Goal: Task Accomplishment & Management: Manage account settings

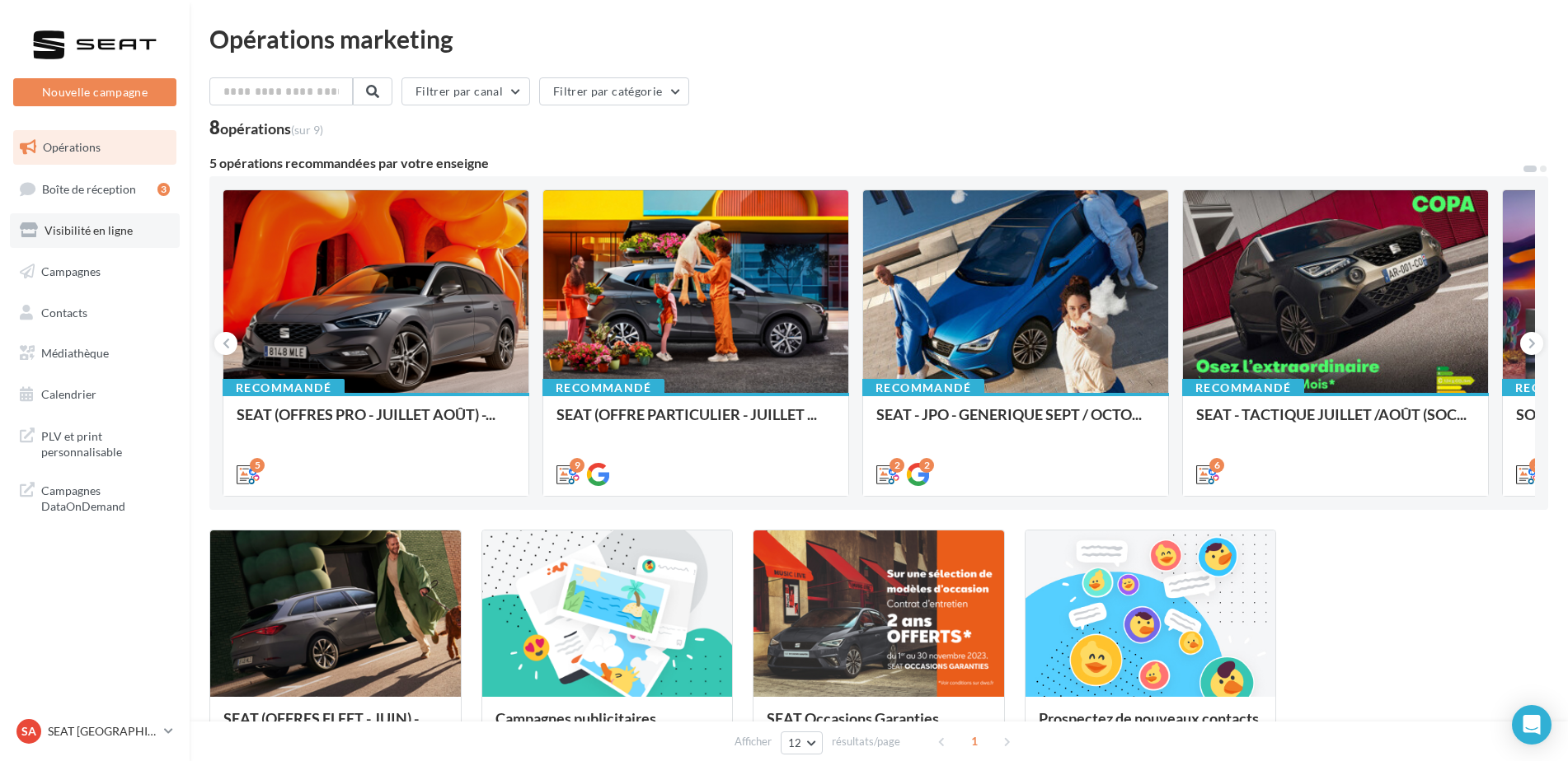
click at [88, 230] on span "Visibilité en ligne" at bounding box center [89, 230] width 89 height 14
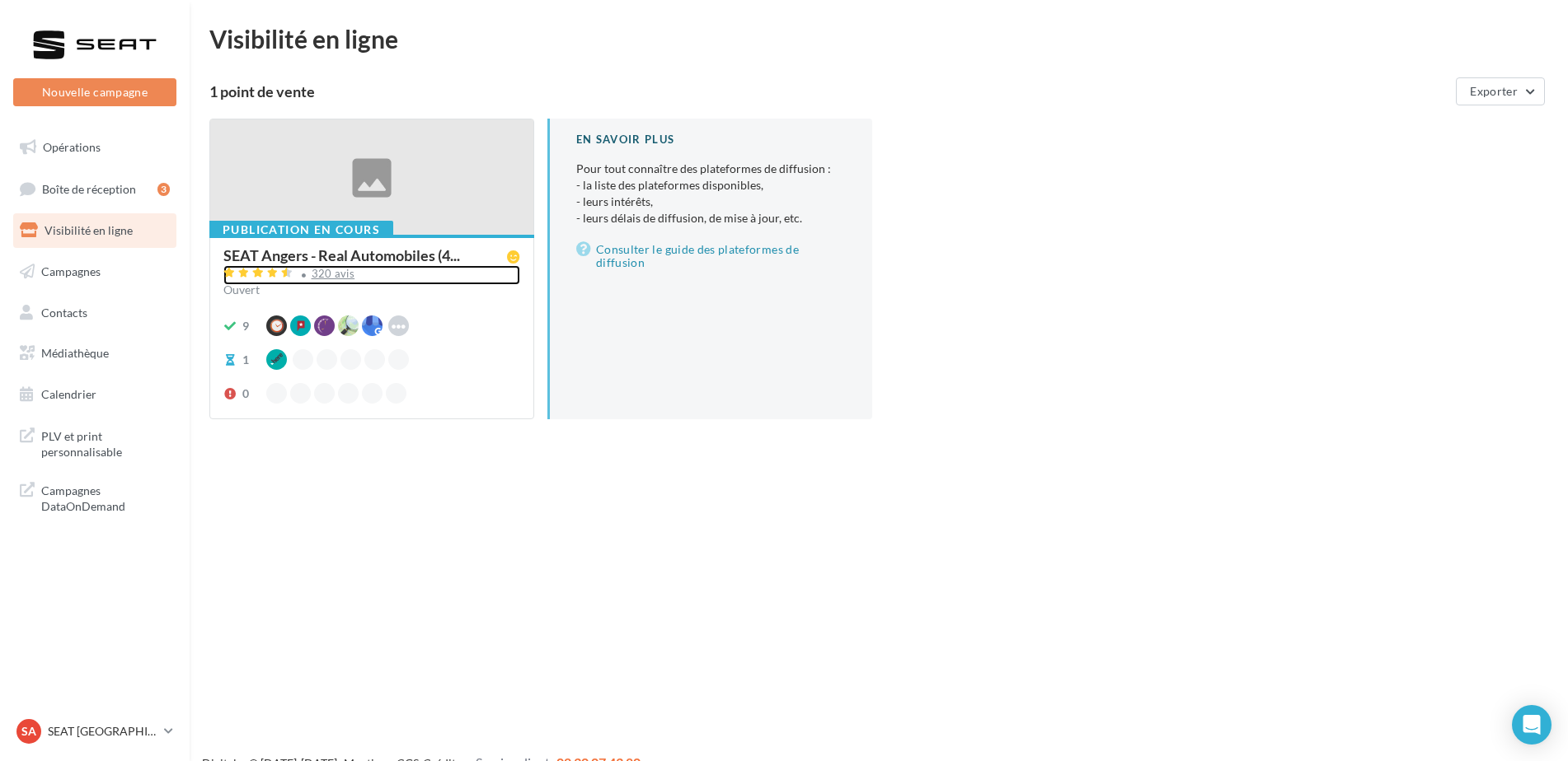
click at [333, 273] on div "320 avis" at bounding box center [333, 274] width 43 height 11
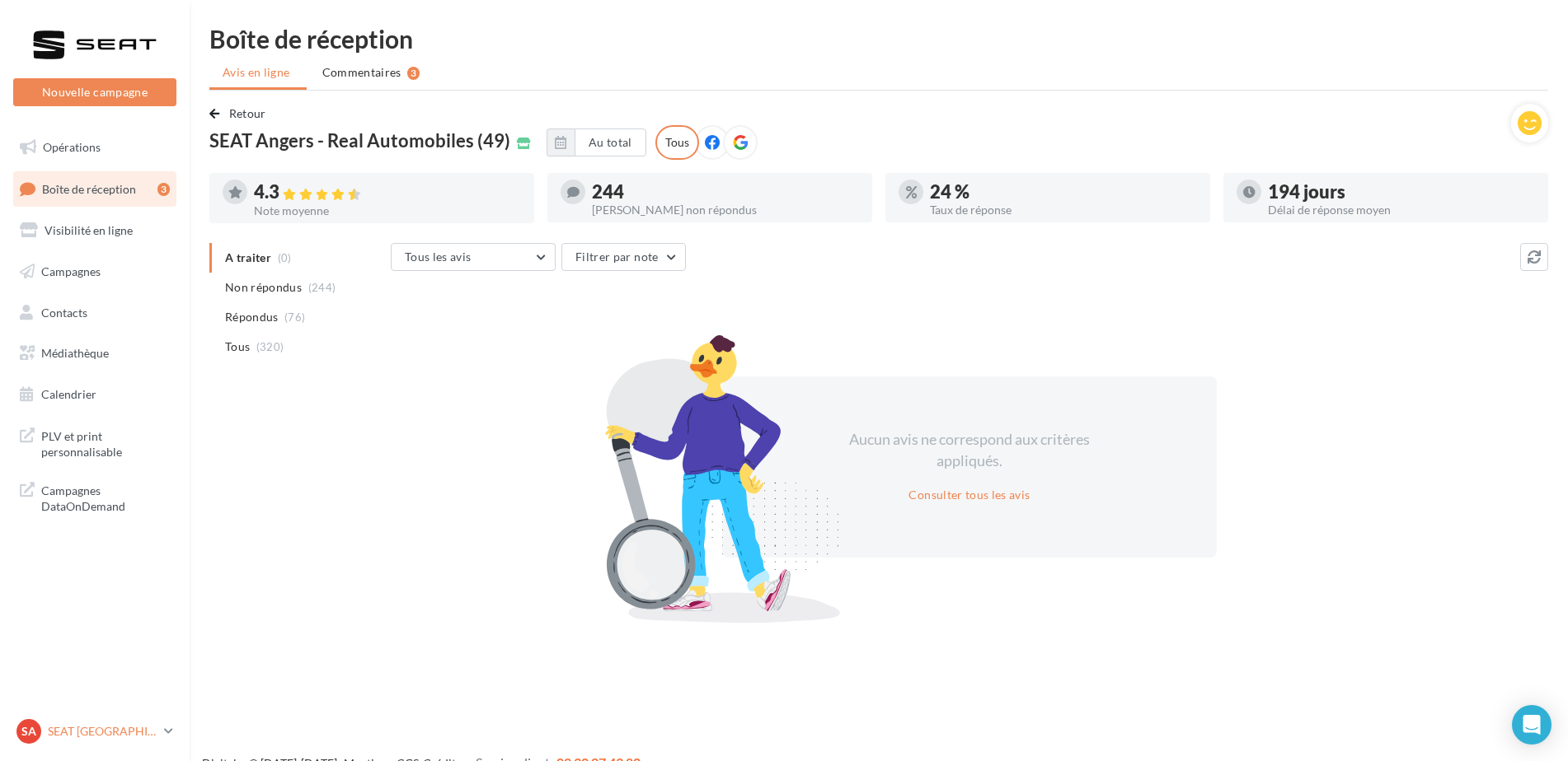
click at [116, 731] on p "SEAT [GEOGRAPHIC_DATA]" at bounding box center [102, 732] width 109 height 17
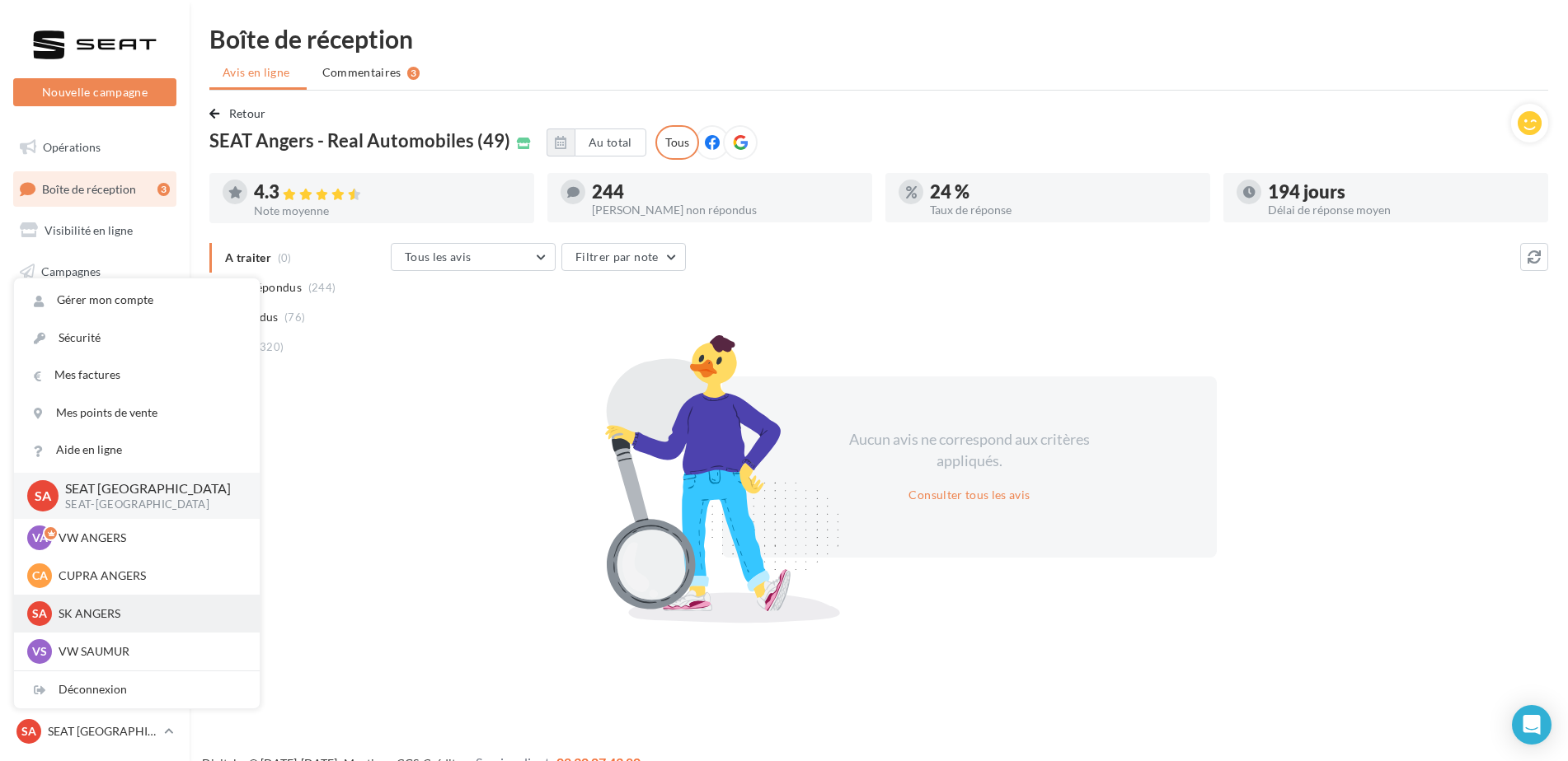
click at [81, 614] on p "SK ANGERS" at bounding box center [149, 614] width 181 height 17
